Goal: Task Accomplishment & Management: Manage account settings

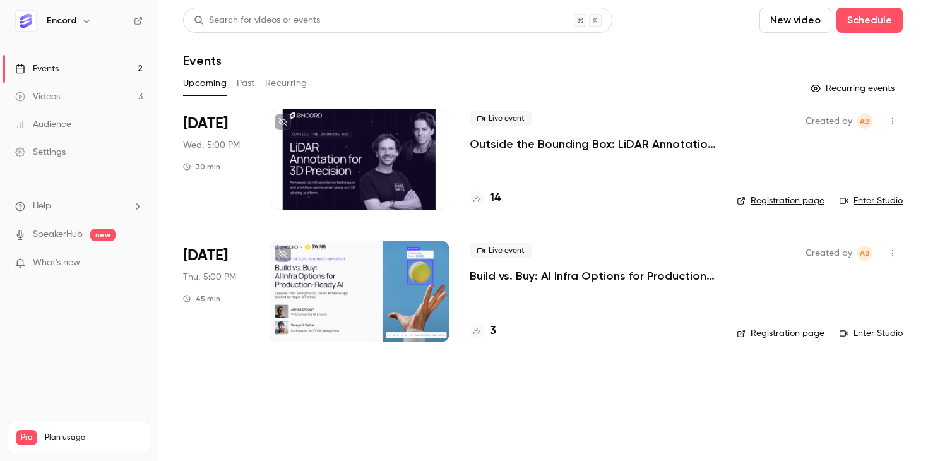
click at [513, 147] on p "Outside the Bounding Box: LiDAR Annotation for 3D Precision" at bounding box center [593, 143] width 247 height 15
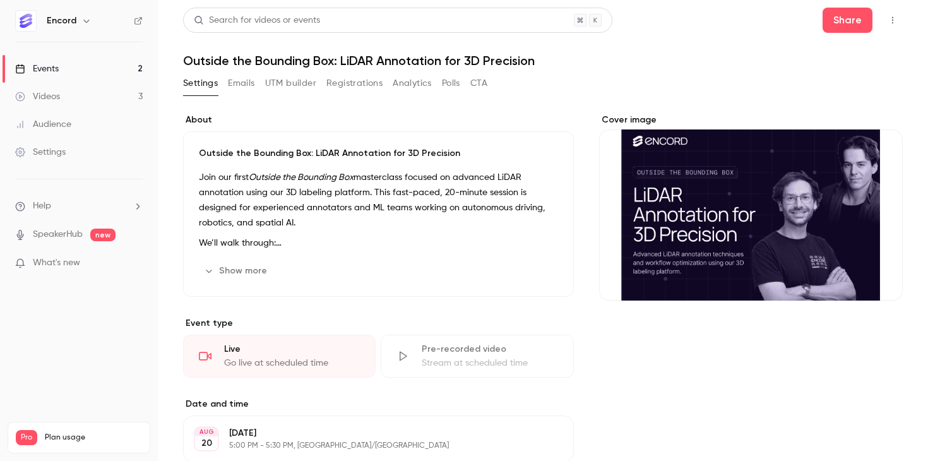
click at [699, 236] on div "Cover image" at bounding box center [751, 207] width 304 height 187
click at [0, 0] on input "Cover image" at bounding box center [0, 0] width 0 height 0
click at [229, 76] on button "Emails" at bounding box center [241, 83] width 27 height 20
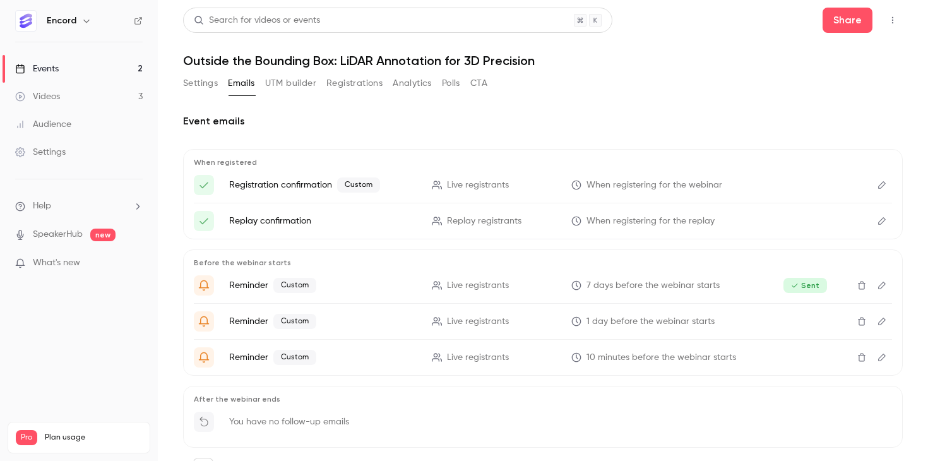
click at [305, 74] on button "UTM builder" at bounding box center [290, 83] width 51 height 20
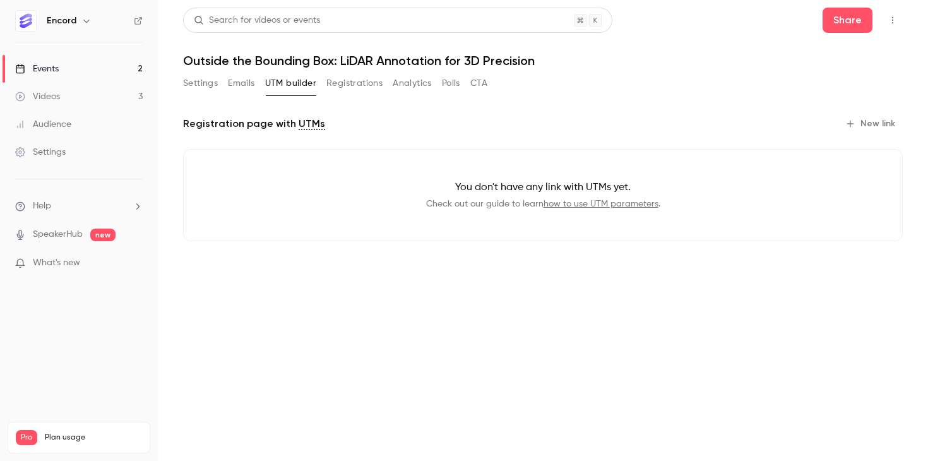
click at [340, 88] on button "Registrations" at bounding box center [354, 83] width 56 height 20
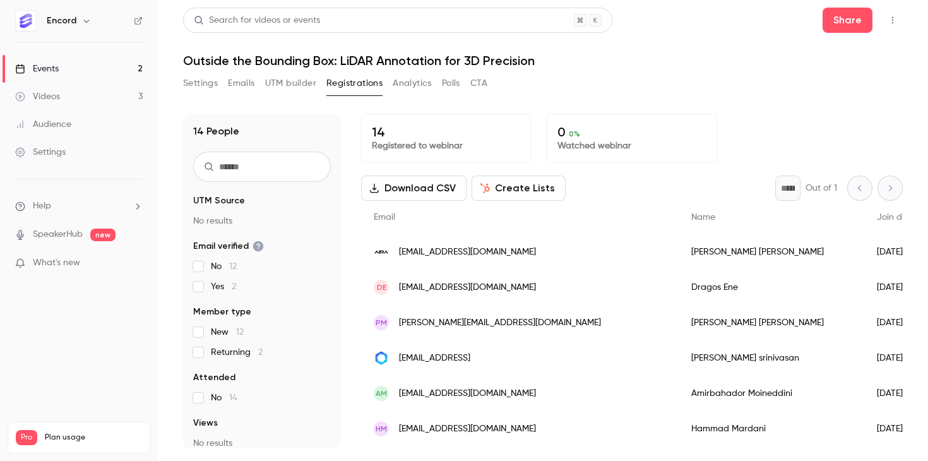
click at [285, 85] on button "UTM builder" at bounding box center [290, 83] width 51 height 20
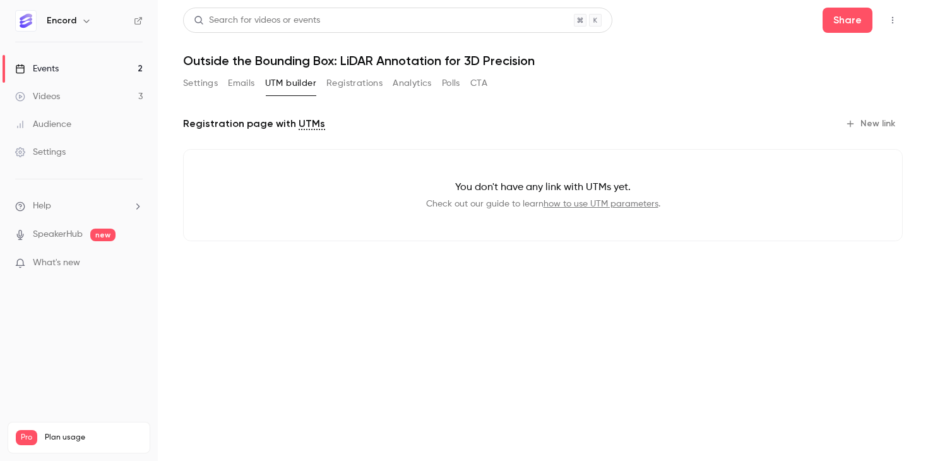
click at [227, 82] on div "Settings Emails UTM builder Registrations Analytics Polls CTA" at bounding box center [335, 83] width 304 height 20
click at [236, 82] on button "Emails" at bounding box center [241, 83] width 27 height 20
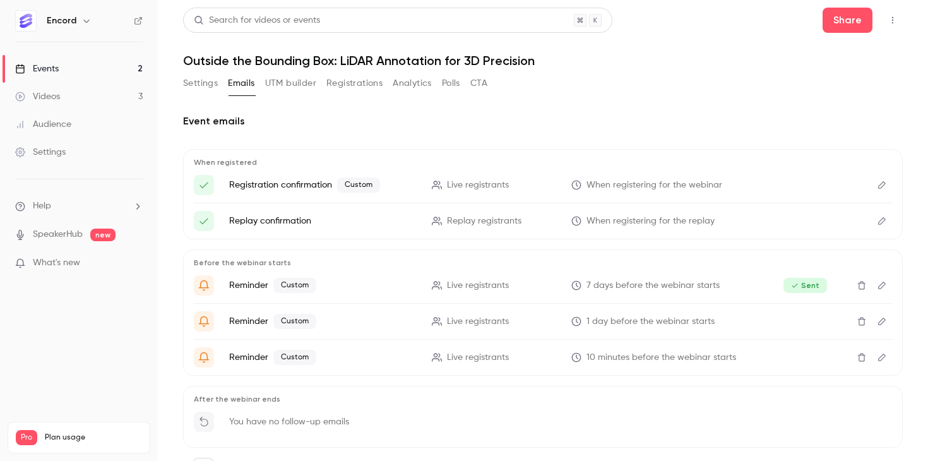
click at [193, 84] on button "Settings" at bounding box center [200, 83] width 35 height 20
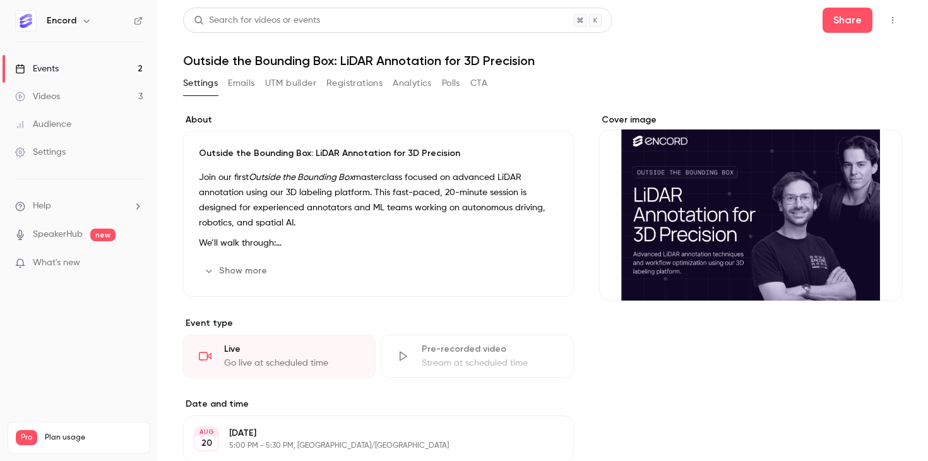
click at [64, 73] on link "Events 2" at bounding box center [79, 69] width 158 height 28
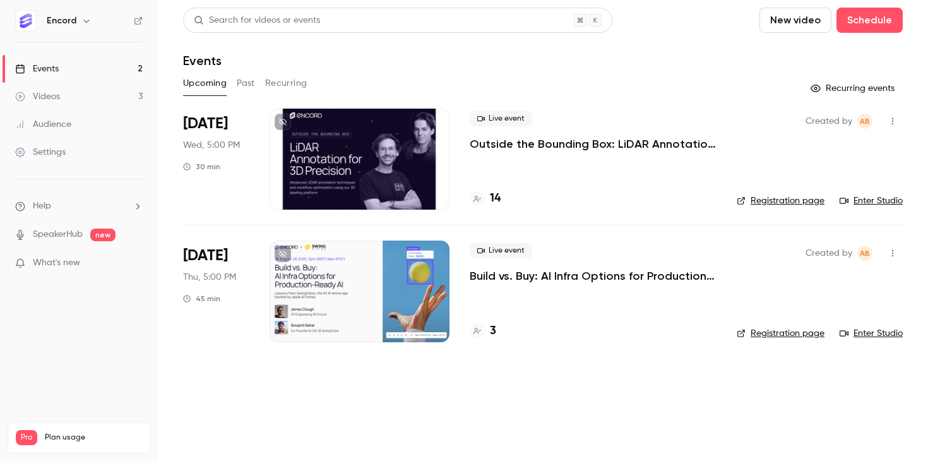
click at [549, 275] on p "Build vs. Buy: AI Infra Options for Production-Ready AI" at bounding box center [593, 275] width 247 height 15
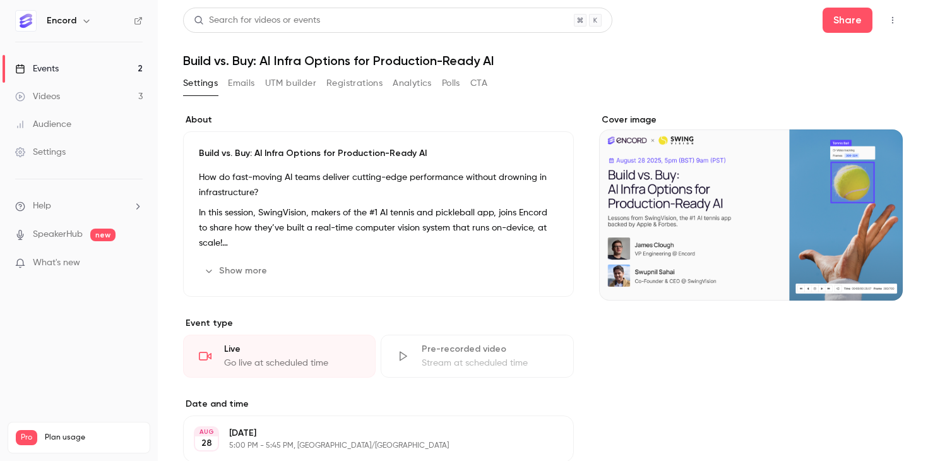
scroll to position [14, 0]
